Goal: Use online tool/utility: Use online tool/utility

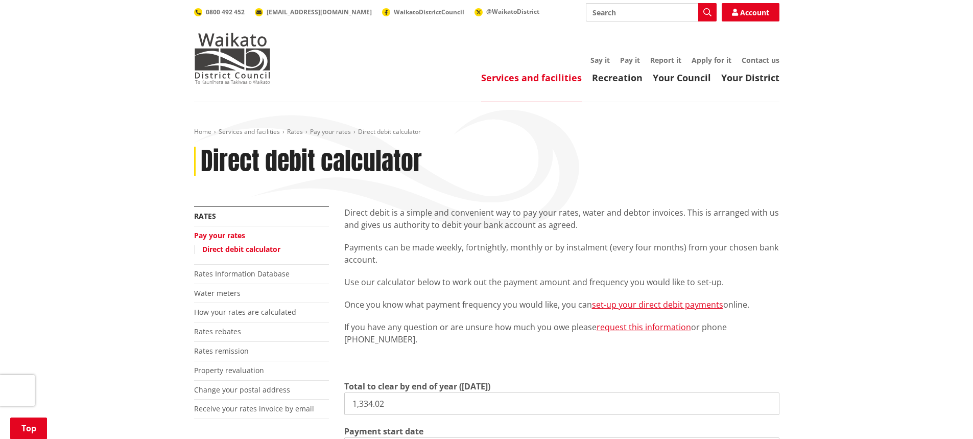
scroll to position [255, 0]
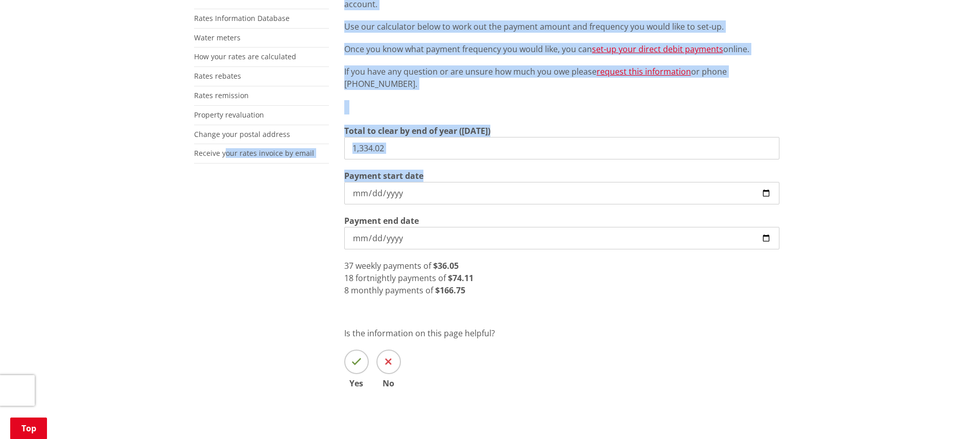
click at [388, 151] on input "1,334.02" at bounding box center [561, 148] width 435 height 22
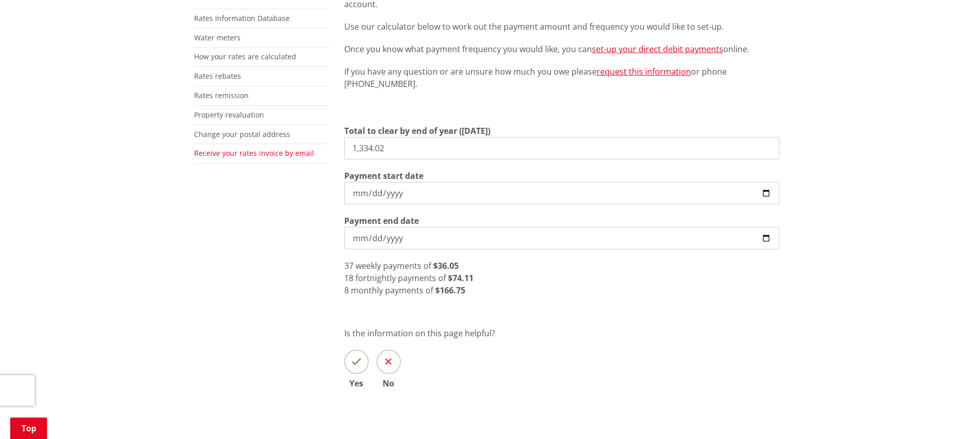
drag, startPoint x: 396, startPoint y: 151, endPoint x: 251, endPoint y: 148, distance: 145.1
click at [251, 148] on div "More from this section Rates Pay your rates Direct debit calculator Rates Infor…" at bounding box center [486, 184] width 601 height 467
type input "4"
type input "589.06"
click at [355, 193] on input "[DATE]" at bounding box center [561, 193] width 435 height 22
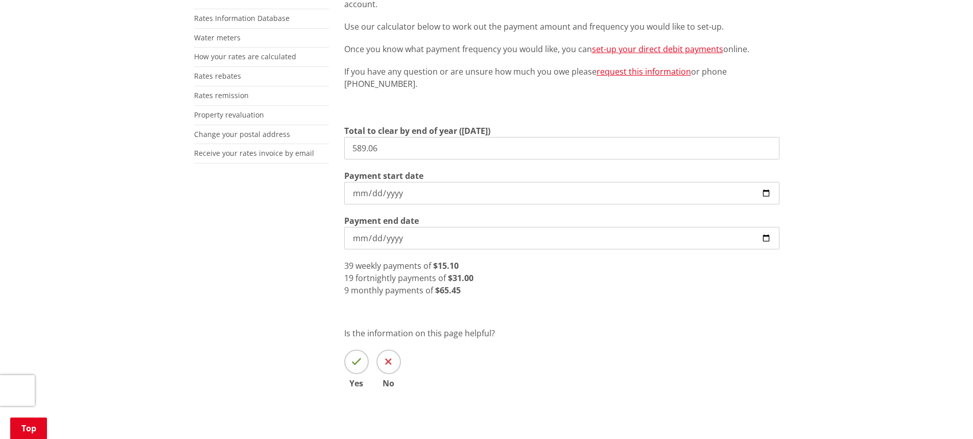
type input "[DATE]"
click at [530, 239] on input "[DATE]" at bounding box center [561, 238] width 435 height 22
click at [510, 211] on section "Total to clear by end of year ([DATE]) 589.06 Payment start date [DATE] Payment…" at bounding box center [561, 187] width 435 height 125
click at [501, 196] on input "[DATE]" at bounding box center [561, 193] width 435 height 22
